Goal: Information Seeking & Learning: Learn about a topic

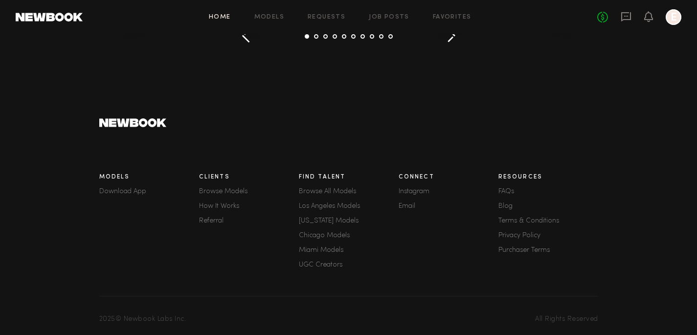
scroll to position [1446, 0]
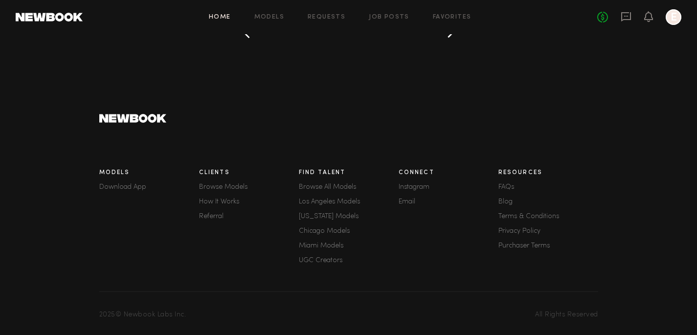
click at [521, 217] on link "Terms & Conditions" at bounding box center [549, 216] width 100 height 7
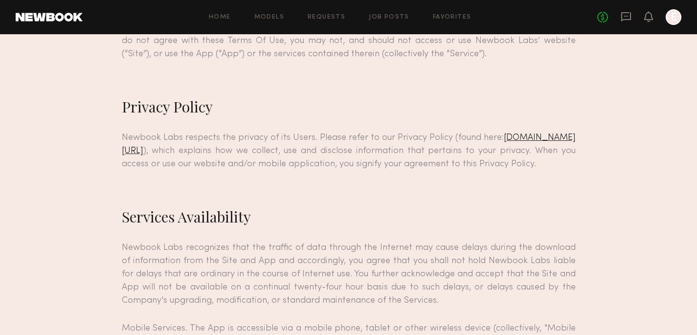
scroll to position [224, 0]
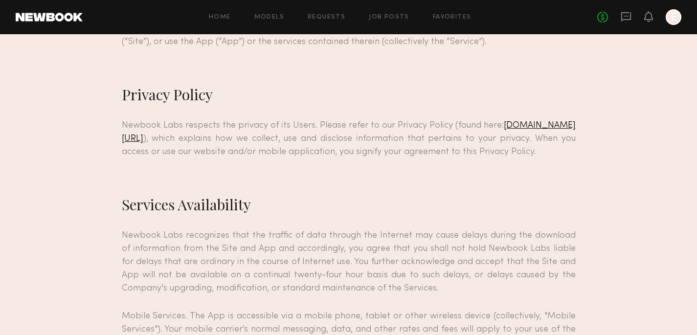
click at [221, 142] on u "[DOMAIN_NAME][URL]" at bounding box center [349, 132] width 454 height 22
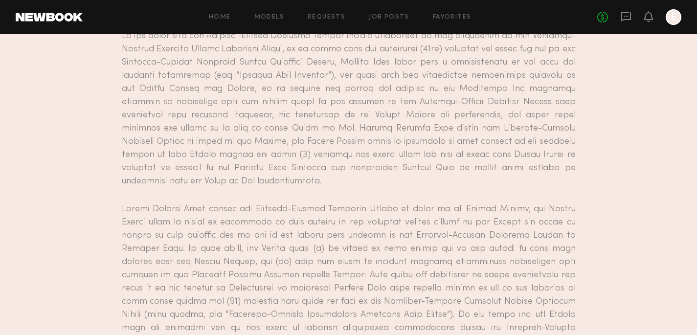
scroll to position [2283, 0]
drag, startPoint x: 207, startPoint y: 164, endPoint x: 318, endPoint y: 173, distance: 111.0
click at [318, 202] on p at bounding box center [349, 281] width 454 height 159
click at [340, 202] on p at bounding box center [349, 281] width 454 height 159
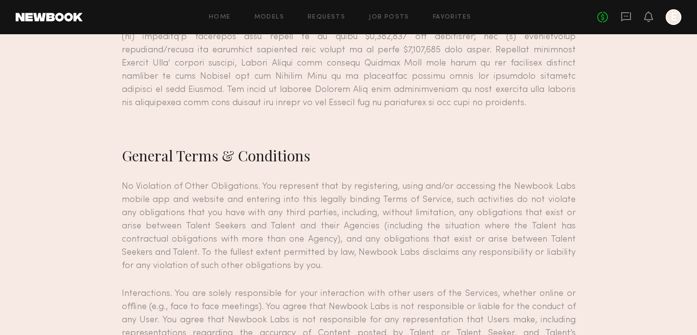
scroll to position [3387, 0]
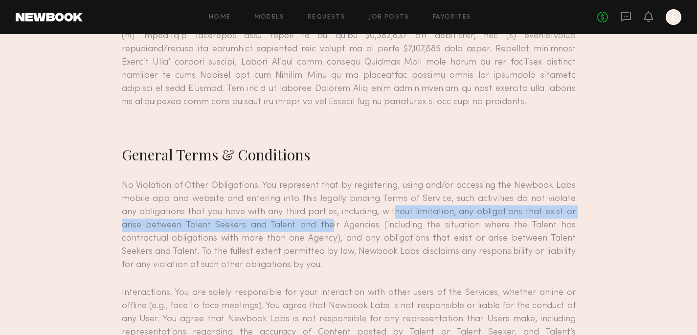
drag, startPoint x: 373, startPoint y: 119, endPoint x: 293, endPoint y: 138, distance: 82.0
click at [293, 179] on p "No Violation of Other Obligations. You represent that by registering, using and…" at bounding box center [349, 225] width 454 height 92
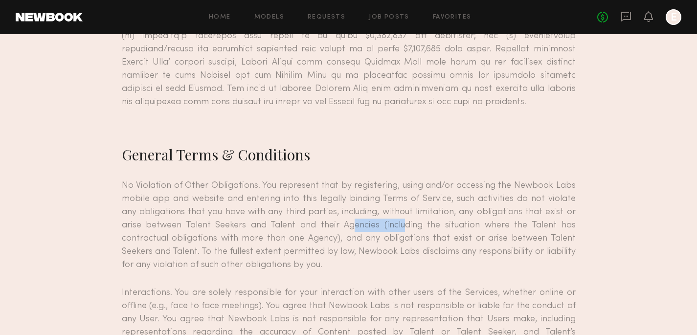
drag, startPoint x: 313, startPoint y: 135, endPoint x: 367, endPoint y: 135, distance: 53.3
click at [367, 179] on p "No Violation of Other Obligations. You represent that by registering, using and…" at bounding box center [349, 225] width 454 height 92
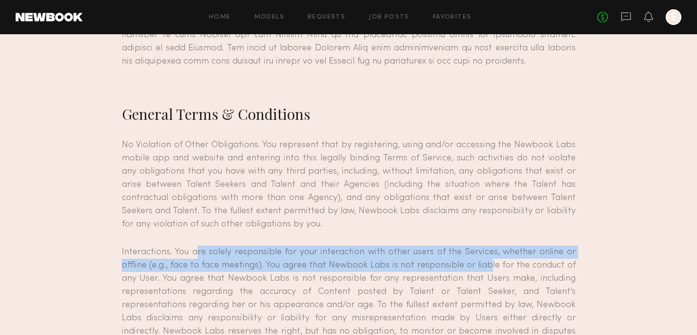
drag, startPoint x: 192, startPoint y: 162, endPoint x: 485, endPoint y: 170, distance: 293.7
click at [485, 246] on p "Interactions. You are solely responsible for your interaction with other users …" at bounding box center [349, 305] width 454 height 119
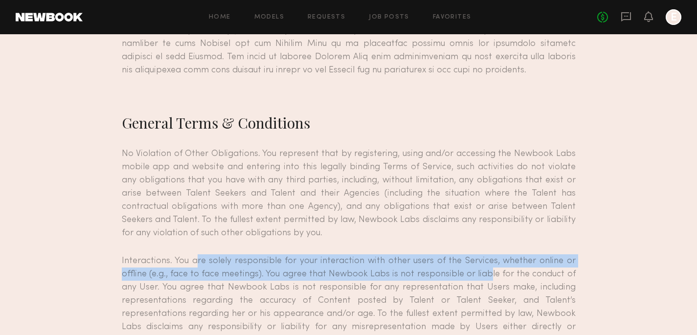
scroll to position [3418, 0]
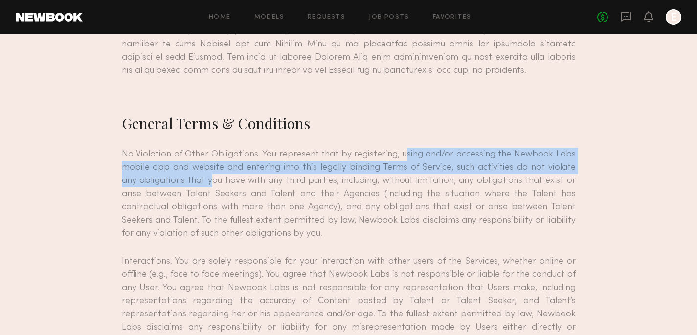
drag, startPoint x: 403, startPoint y: 66, endPoint x: 188, endPoint y: 83, distance: 215.5
click at [188, 148] on p "No Violation of Other Obligations. You represent that by registering, using and…" at bounding box center [349, 194] width 454 height 92
click at [216, 148] on p "No Violation of Other Obligations. You represent that by registering, using and…" at bounding box center [349, 194] width 454 height 92
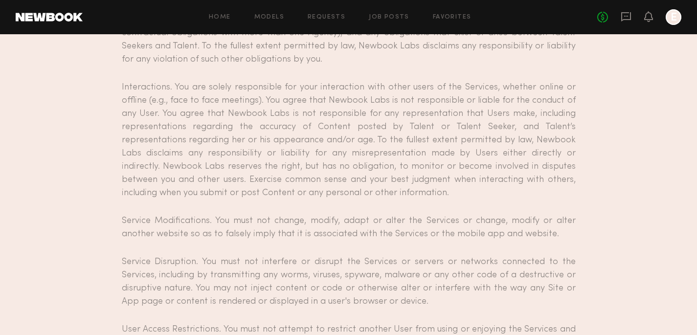
scroll to position [3595, 0]
click at [340, 212] on p "Service Modifications. You must not change, modify, adapt or alter the Services…" at bounding box center [349, 225] width 454 height 26
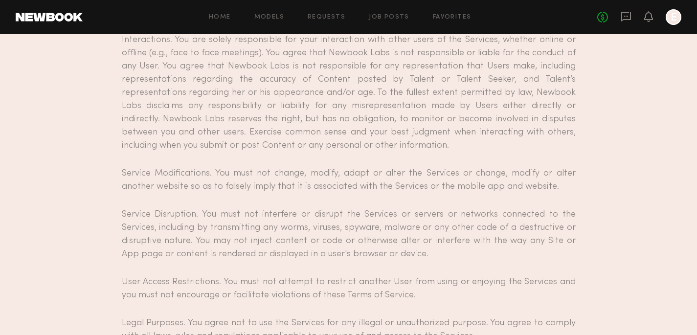
scroll to position [3641, 0]
click at [195, 166] on p "Service Modifications. You must not change, modify, adapt or alter the Services…" at bounding box center [349, 179] width 454 height 26
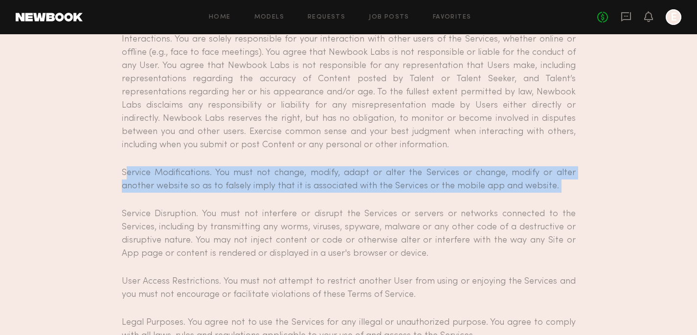
click at [195, 166] on p "Service Modifications. You must not change, modify, adapt or alter the Services…" at bounding box center [349, 179] width 454 height 26
copy p "Service Modifications. You must not change, modify, adapt or alter the Services…"
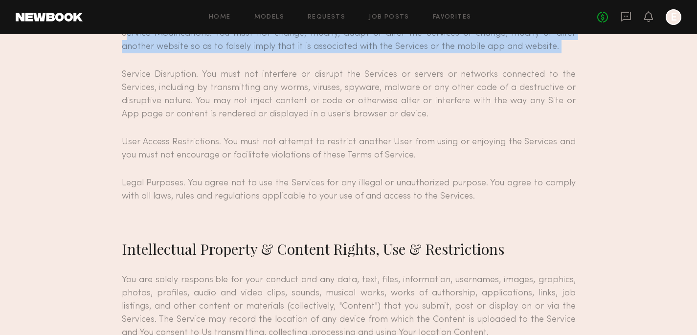
scroll to position [3785, 0]
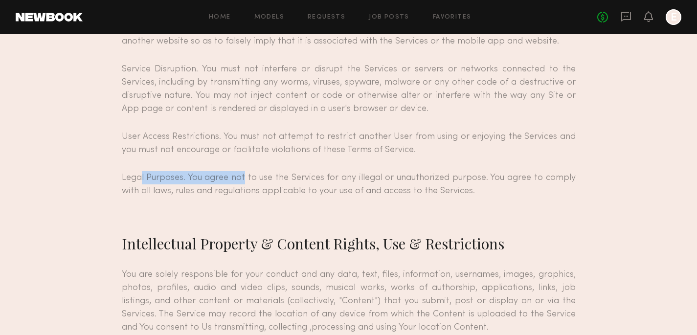
drag, startPoint x: 138, startPoint y: 83, endPoint x: 241, endPoint y: 83, distance: 103.3
click at [241, 171] on p "Legal Purposes. You agree not to use the Services for any illegal or unauthoriz…" at bounding box center [349, 184] width 454 height 26
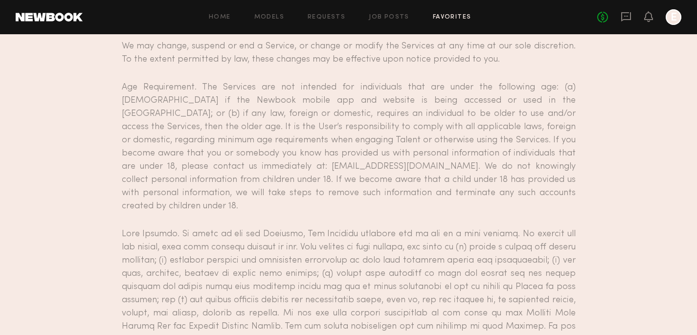
scroll to position [3526, 0]
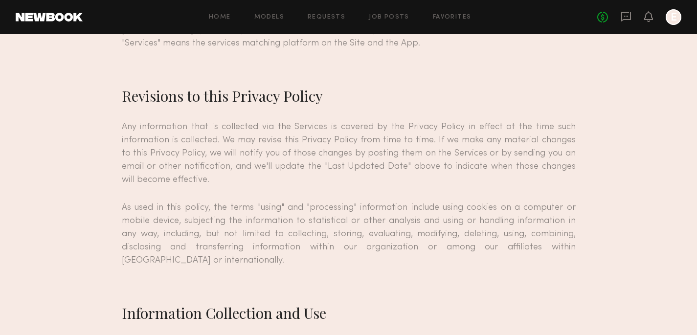
scroll to position [157, 0]
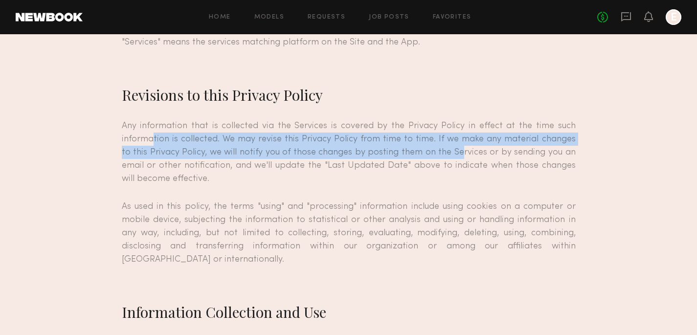
drag, startPoint x: 149, startPoint y: 138, endPoint x: 438, endPoint y: 147, distance: 288.4
click at [438, 147] on p "Any information that is collected via the Services is covered by the Privacy Po…" at bounding box center [349, 152] width 454 height 66
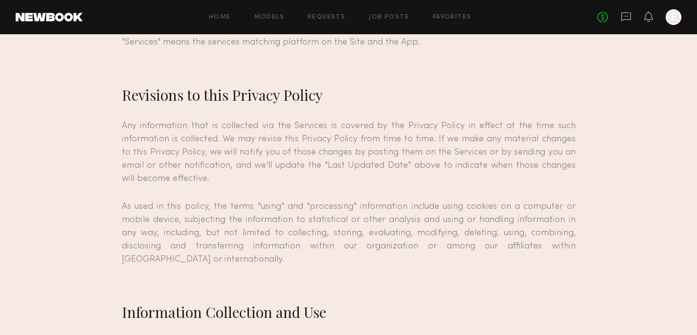
click at [463, 156] on p "Any information that is collected via the Services is covered by the Privacy Po…" at bounding box center [349, 152] width 454 height 66
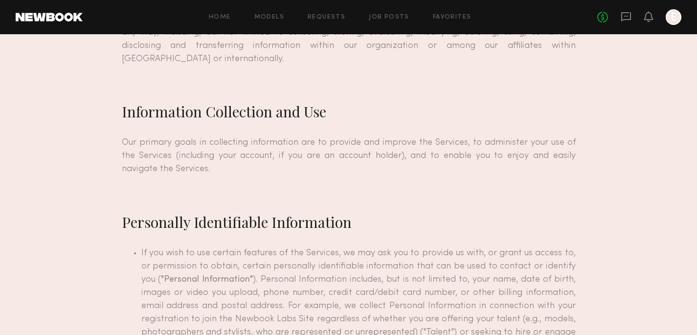
scroll to position [362, 0]
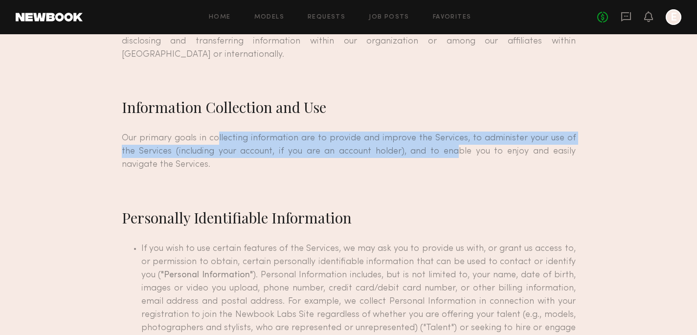
drag, startPoint x: 213, startPoint y: 136, endPoint x: 412, endPoint y: 157, distance: 200.3
click at [412, 157] on p "Our primary goals in collecting information are to provide and improve the Serv…" at bounding box center [349, 152] width 454 height 40
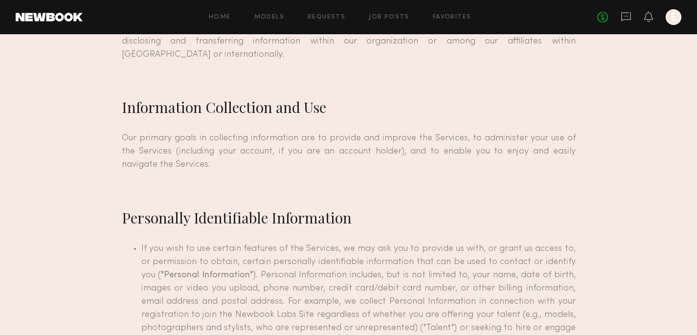
click at [425, 171] on p "Our primary goals in collecting information are to provide and improve the Serv…" at bounding box center [349, 152] width 454 height 40
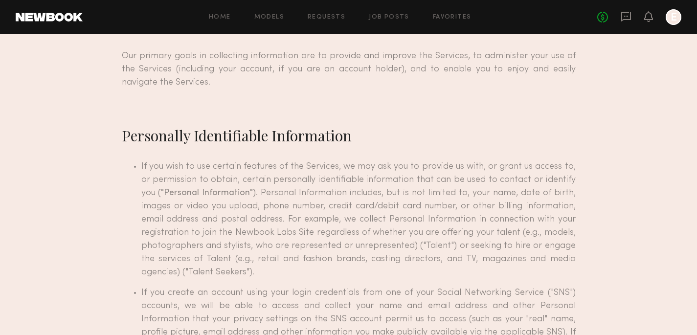
scroll to position [452, 0]
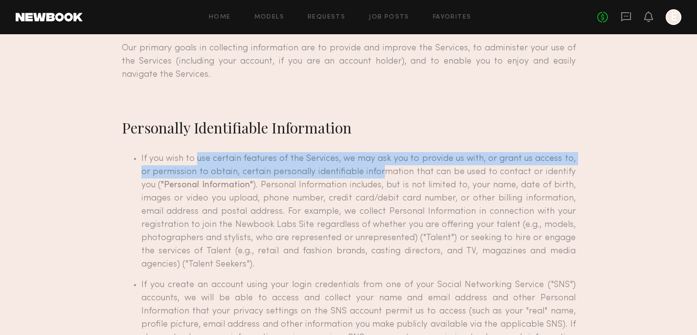
drag, startPoint x: 192, startPoint y: 159, endPoint x: 366, endPoint y: 171, distance: 174.1
click at [366, 171] on li "If you wish to use certain features of the Services, we may ask you to provide …" at bounding box center [358, 211] width 435 height 119
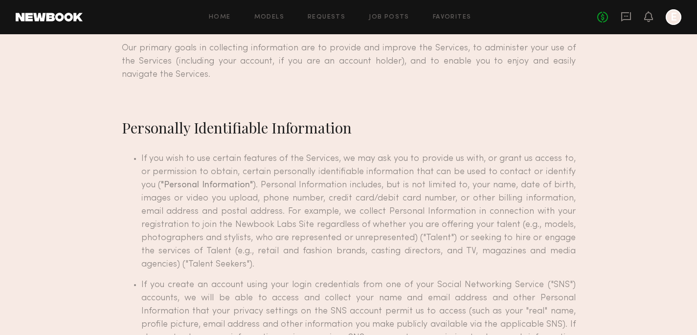
click at [386, 172] on li "If you wish to use certain features of the Services, we may ask you to provide …" at bounding box center [358, 211] width 435 height 119
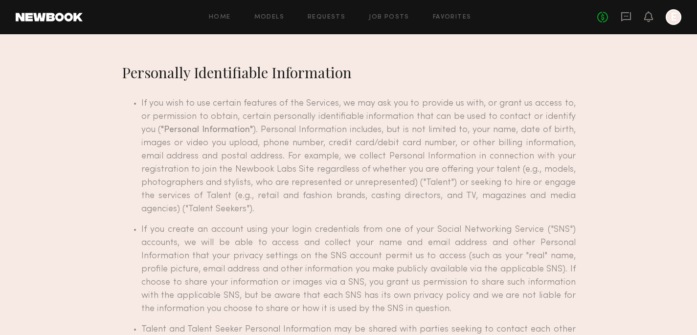
scroll to position [513, 0]
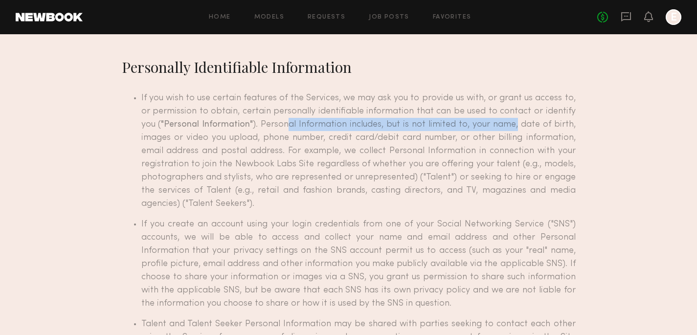
drag, startPoint x: 274, startPoint y: 131, endPoint x: 490, endPoint y: 127, distance: 215.9
click at [490, 127] on li "If you wish to use certain features of the Services, we may ask you to provide …" at bounding box center [358, 151] width 435 height 119
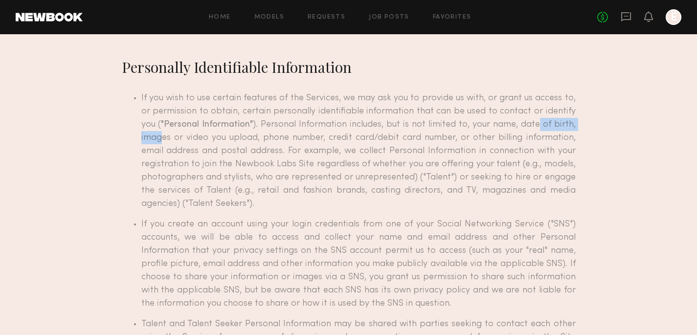
drag, startPoint x: 510, startPoint y: 126, endPoint x: 567, endPoint y: 126, distance: 56.3
click at [567, 126] on li "If you wish to use certain features of the Services, we may ask you to provide …" at bounding box center [358, 151] width 435 height 119
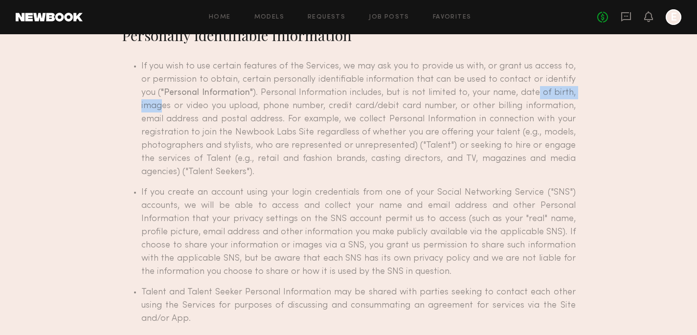
scroll to position [546, 0]
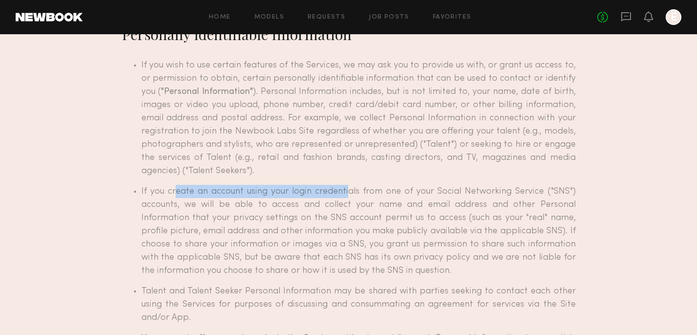
drag, startPoint x: 174, startPoint y: 190, endPoint x: 346, endPoint y: 196, distance: 172.3
click at [346, 196] on li "If you create an account using your login credentials from one of your Social N…" at bounding box center [358, 231] width 435 height 92
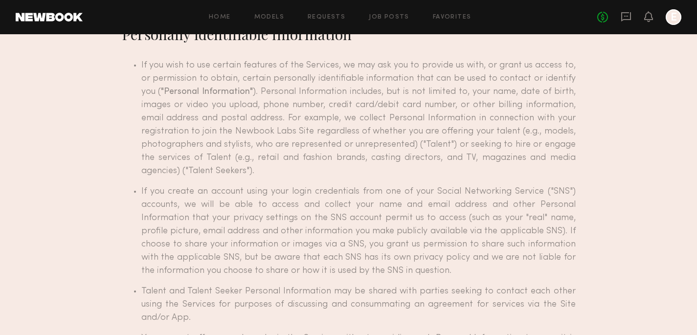
click at [363, 196] on li "If you create an account using your login credentials from one of your Social N…" at bounding box center [358, 231] width 435 height 92
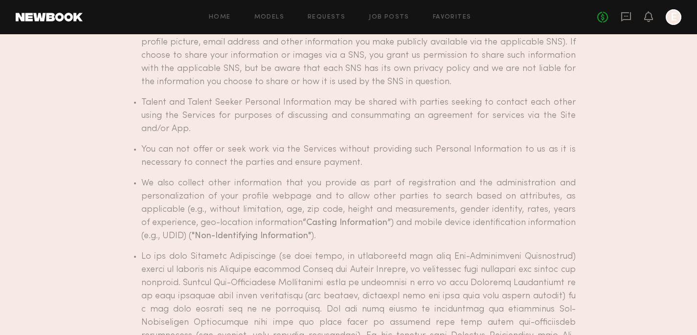
scroll to position [737, 0]
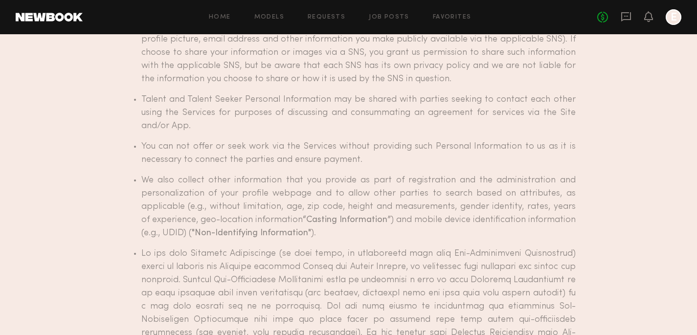
drag, startPoint x: 270, startPoint y: 148, endPoint x: 455, endPoint y: 158, distance: 185.2
click at [455, 158] on li "You can not offer or seek work via the Services without providing such Personal…" at bounding box center [358, 153] width 435 height 26
click at [456, 159] on li "You can not offer or seek work via the Services without providing such Personal…" at bounding box center [358, 153] width 435 height 26
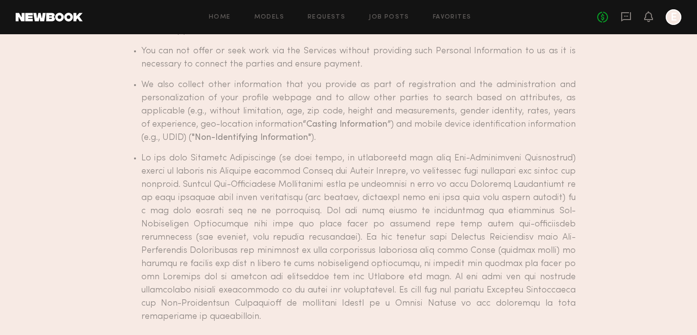
scroll to position [839, 0]
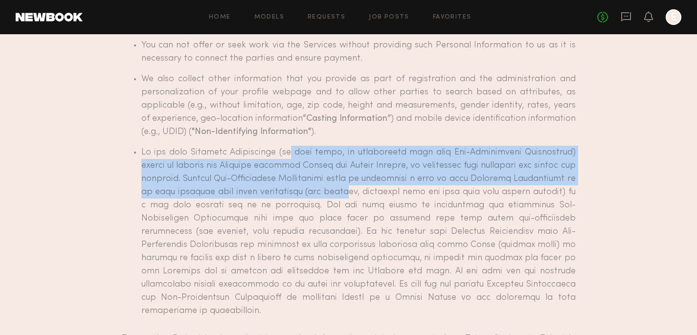
drag, startPoint x: 292, startPoint y: 148, endPoint x: 337, endPoint y: 187, distance: 60.0
click at [337, 187] on li at bounding box center [358, 232] width 435 height 172
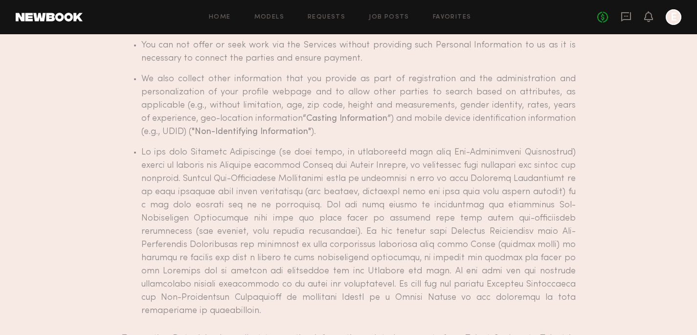
click at [359, 203] on li at bounding box center [358, 232] width 435 height 172
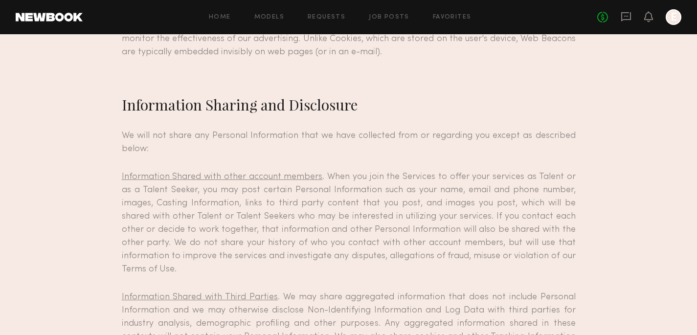
scroll to position [1774, 0]
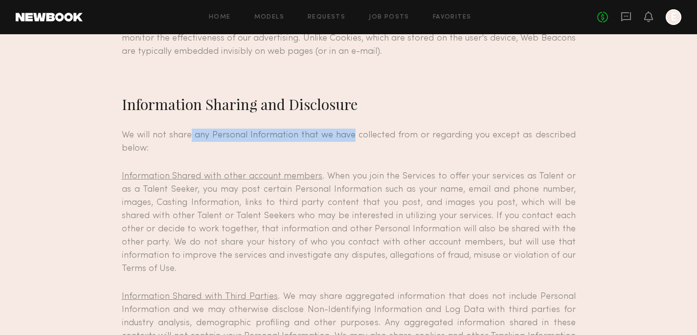
drag, startPoint x: 189, startPoint y: 120, endPoint x: 350, endPoint y: 127, distance: 161.6
click at [352, 129] on p "We will not share any Personal Information that we have collected from or regar…" at bounding box center [349, 142] width 454 height 26
drag, startPoint x: 374, startPoint y: 122, endPoint x: 480, endPoint y: 137, distance: 107.1
click at [480, 137] on p "We will not share any Personal Information that we have collected from or regar…" at bounding box center [349, 142] width 454 height 26
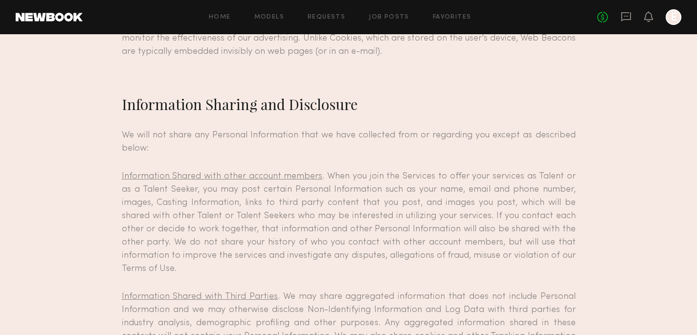
click at [414, 184] on p "Information Shared with other account members . When you join the Services to o…" at bounding box center [349, 223] width 454 height 106
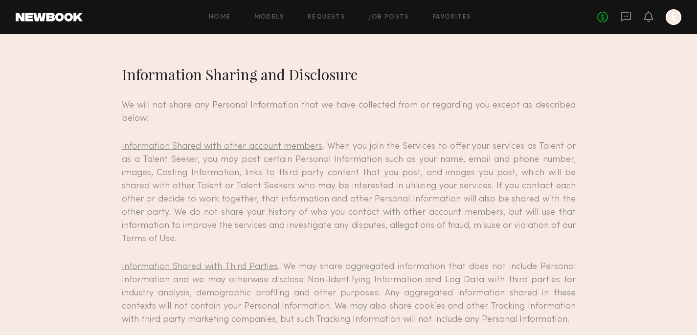
scroll to position [1813, 0]
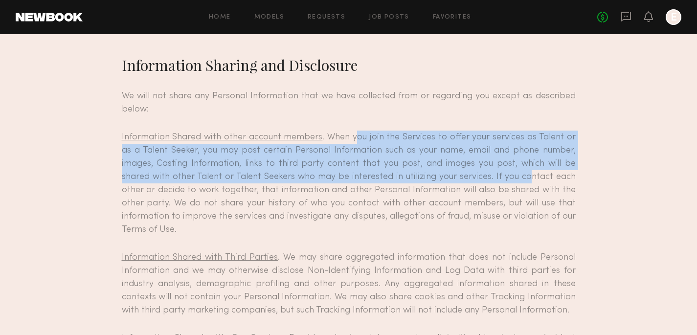
drag, startPoint x: 350, startPoint y: 127, endPoint x: 471, endPoint y: 161, distance: 125.5
click at [471, 161] on p "Information Shared with other account members . When you join the Services to o…" at bounding box center [349, 184] width 454 height 106
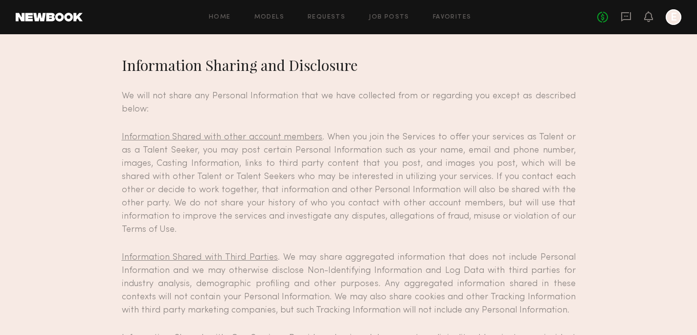
click at [508, 134] on p "Information Shared with other account members . When you join the Services to o…" at bounding box center [349, 184] width 454 height 106
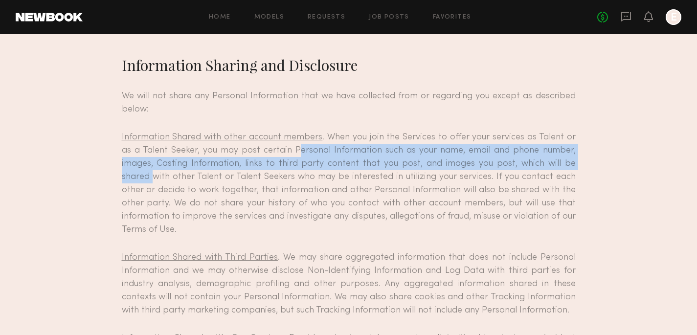
drag, startPoint x: 280, startPoint y: 137, endPoint x: 557, endPoint y: 149, distance: 277.2
click at [557, 149] on p "Information Shared with other account members . When you join the Services to o…" at bounding box center [349, 184] width 454 height 106
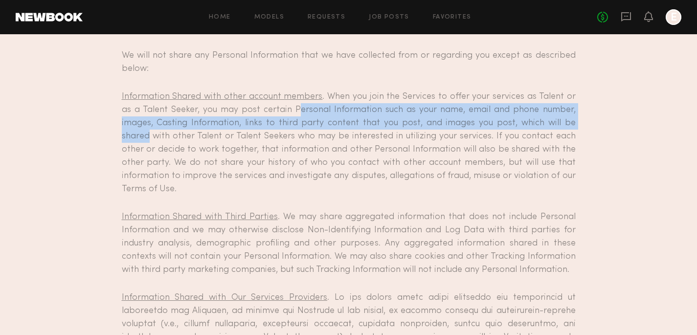
scroll to position [1855, 0]
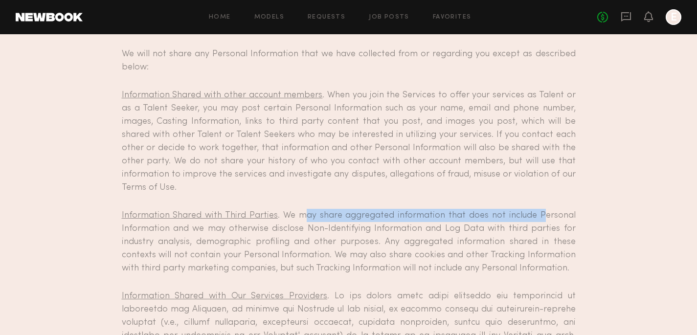
drag, startPoint x: 309, startPoint y: 188, endPoint x: 547, endPoint y: 196, distance: 238.0
click at [547, 209] on p "Information Shared with Third Parties . We may share aggregated information tha…" at bounding box center [349, 242] width 454 height 66
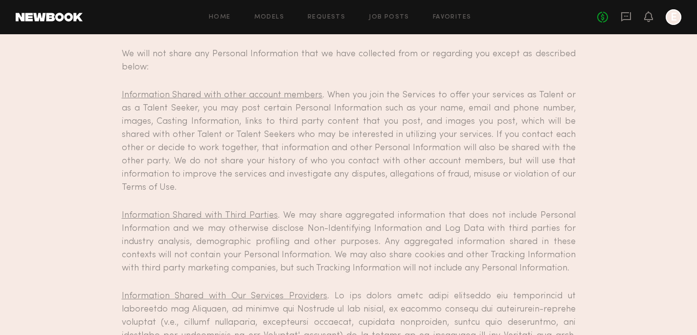
click at [561, 209] on p "Information Shared with Third Parties . We may share aggregated information tha…" at bounding box center [349, 242] width 454 height 66
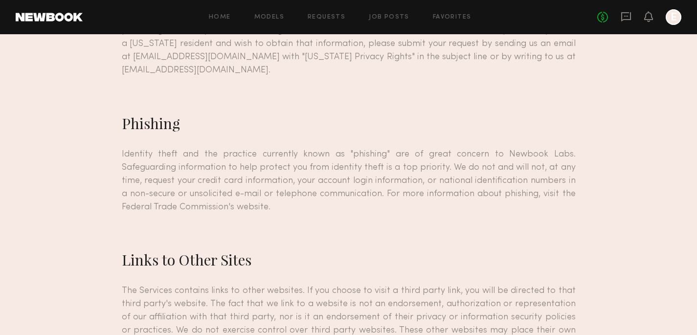
scroll to position [3734, 0]
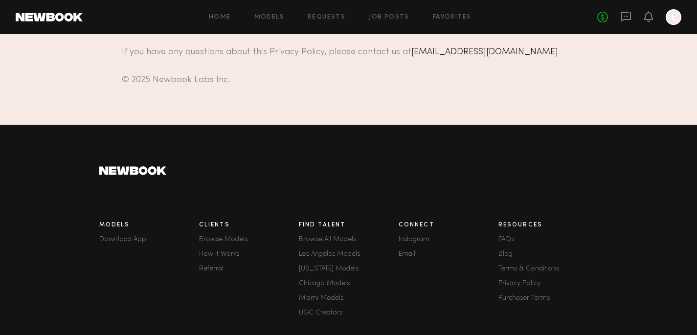
click at [284, 166] on div "Models Download App Clients Browse Models How It Works Referral Find Talent Bro…" at bounding box center [348, 268] width 499 height 205
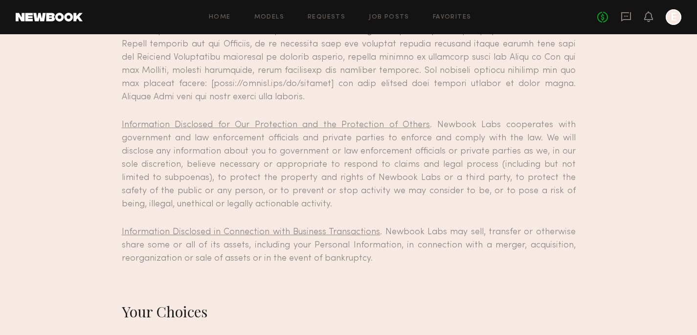
scroll to position [2181, 0]
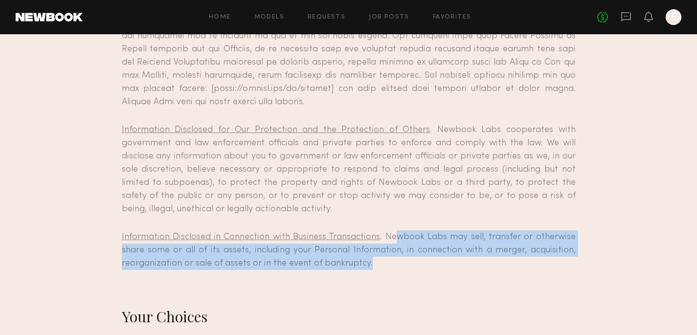
drag, startPoint x: 398, startPoint y: 210, endPoint x: 408, endPoint y: 231, distance: 23.0
click at [408, 231] on p "Information Disclosed in Connection with Business Transactions . Newbook Labs m…" at bounding box center [349, 250] width 454 height 40
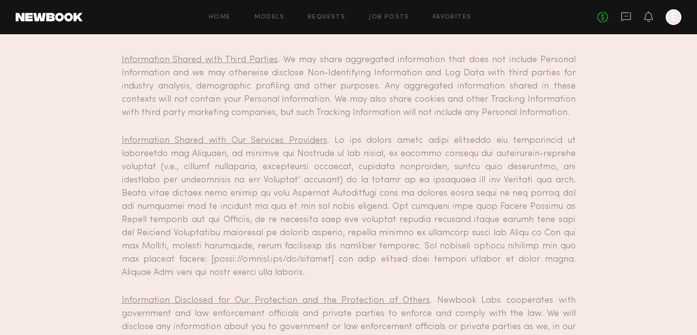
scroll to position [1998, 0]
